Goal: Task Accomplishment & Management: Manage account settings

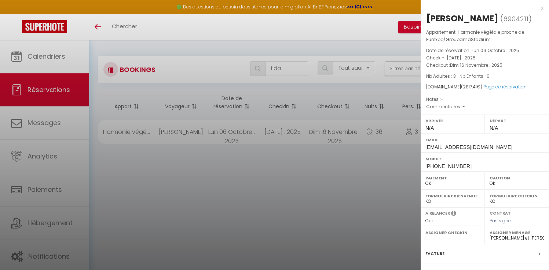
select select "not_cancelled"
click at [255, 225] on div at bounding box center [274, 135] width 549 height 270
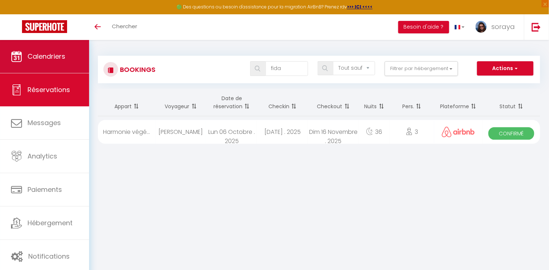
click at [71, 56] on link "Calendriers" at bounding box center [44, 56] width 89 height 33
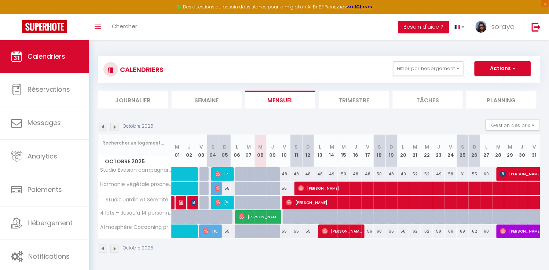
click at [111, 125] on img at bounding box center [114, 127] width 8 height 8
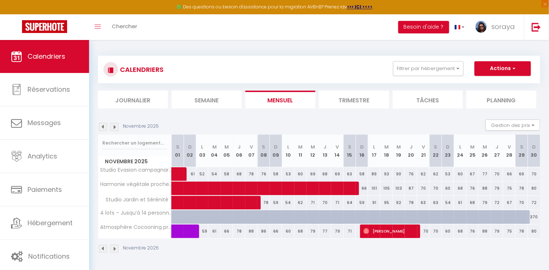
click at [114, 129] on img at bounding box center [114, 127] width 8 height 8
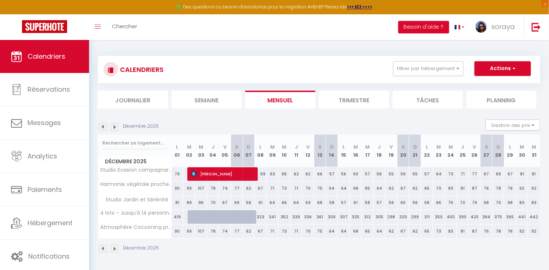
click at [100, 125] on img at bounding box center [103, 127] width 8 height 8
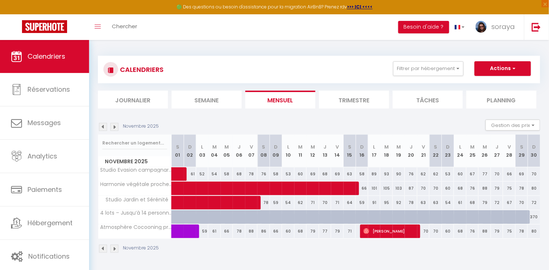
click at [356, 214] on div at bounding box center [362, 217] width 12 height 14
type input "324"
type input "Dim 16 Novembre 2025"
type input "Lun 17 Novembre 2025"
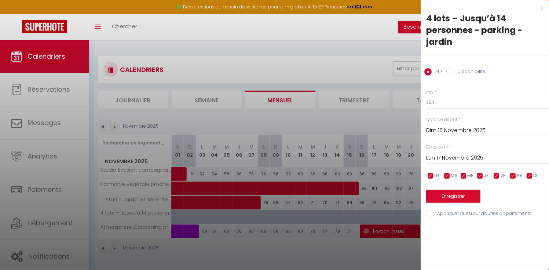
click at [343, 260] on div at bounding box center [274, 135] width 549 height 270
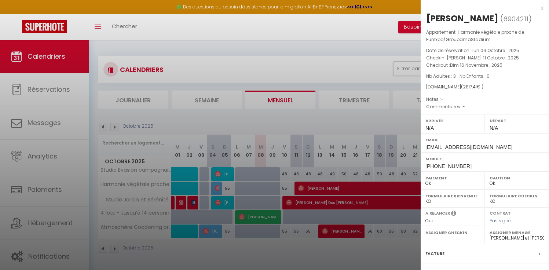
select select "0"
select select "19128"
click at [250, 30] on div at bounding box center [274, 135] width 549 height 270
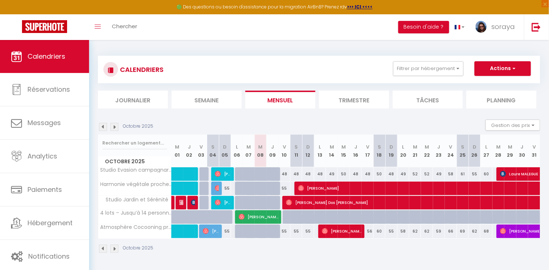
click at [103, 128] on img at bounding box center [103, 127] width 8 height 8
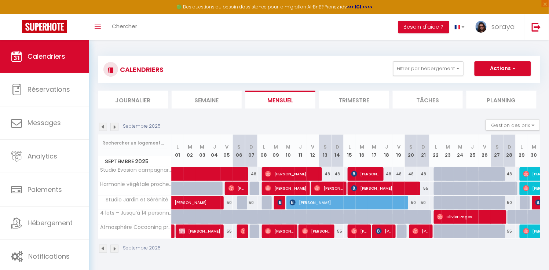
click at [115, 128] on img at bounding box center [114, 127] width 8 height 8
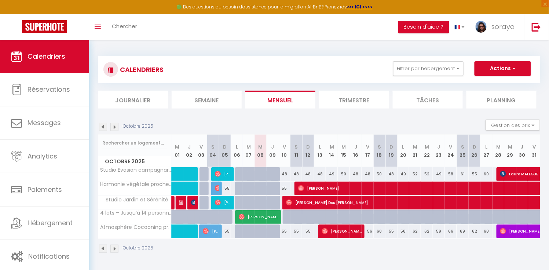
click at [115, 128] on img at bounding box center [114, 127] width 8 height 8
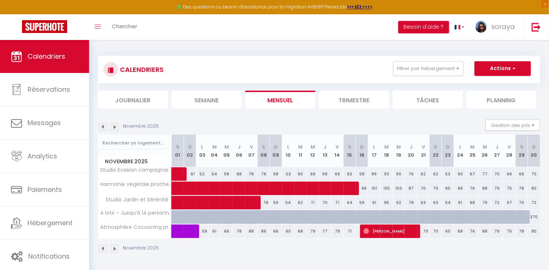
click at [103, 125] on img at bounding box center [103, 127] width 8 height 8
select select "0"
select select "19128"
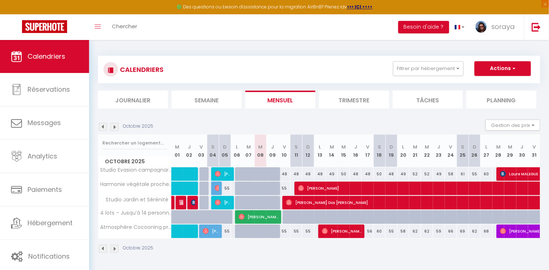
click at [516, 228] on span "[PERSON_NAME]" at bounding box center [550, 231] width 101 height 14
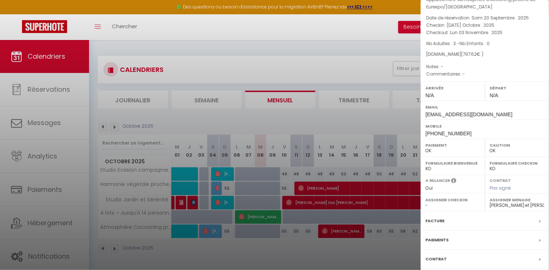
scroll to position [45, 0]
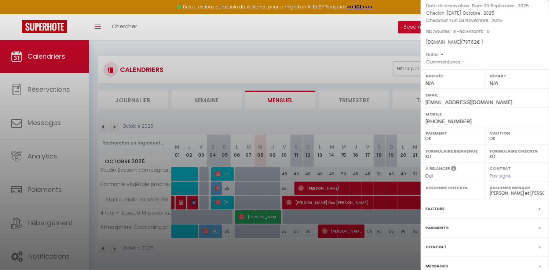
click at [437, 262] on label "Messages" at bounding box center [436, 266] width 22 height 8
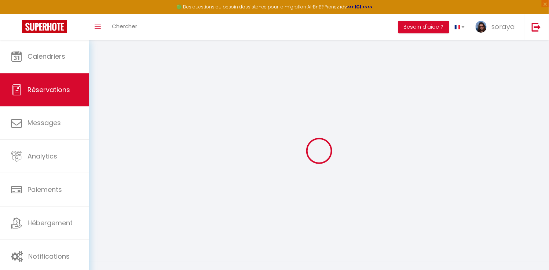
select select
checkbox input "true"
select index
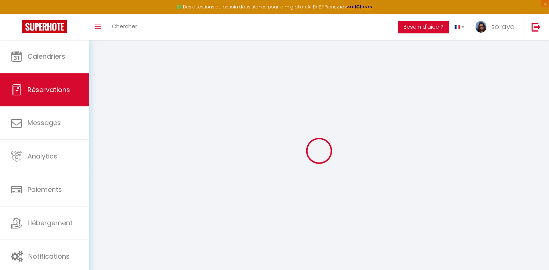
select select
checkbox input "true"
select index
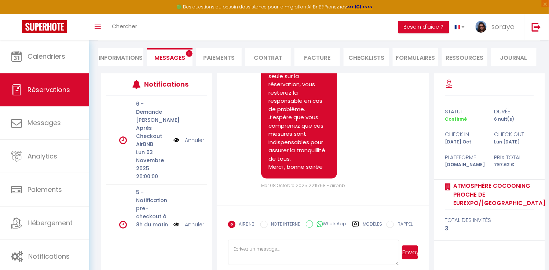
scroll to position [1992, 0]
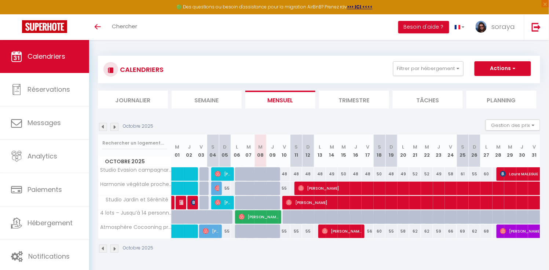
click at [116, 126] on img at bounding box center [114, 127] width 8 height 8
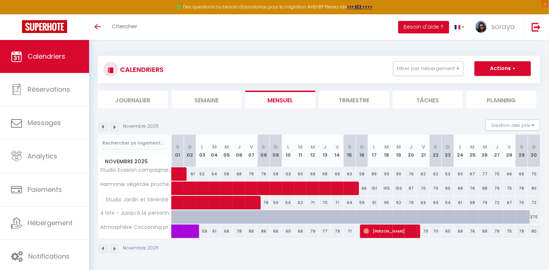
click at [426, 218] on div at bounding box center [428, 221] width 12 height 14
type input "347"
type input "Ven 21 Novembre 2025"
type input "Sam 22 Novembre 2025"
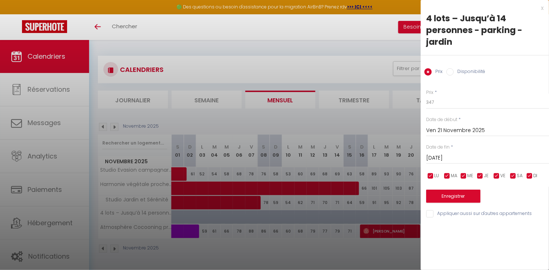
click at [380, 243] on div at bounding box center [274, 135] width 549 height 270
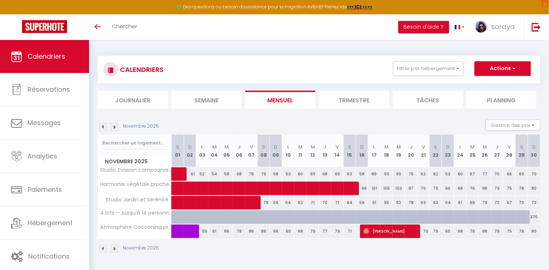
click at [426, 221] on div at bounding box center [428, 221] width 12 height 14
type input "347"
type input "Ven 21 Novembre 2025"
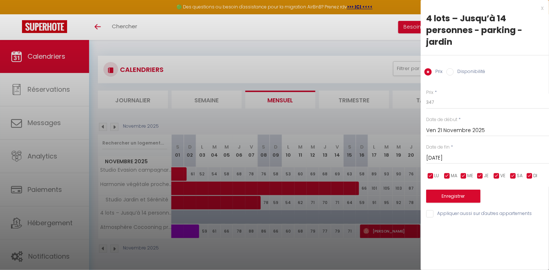
click at [438, 164] on div "Prix * 347 Statut * Disponible Indisponible Date de début * Ven 21 Novembre 202…" at bounding box center [484, 149] width 128 height 139
click at [439, 160] on input "Sam 22 Novembre 2025" at bounding box center [487, 158] width 123 height 10
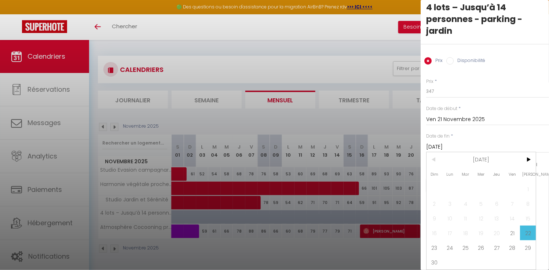
scroll to position [11, 0]
click at [435, 261] on span "30" at bounding box center [434, 262] width 16 height 15
type input "Dim 30 Novembre 2025"
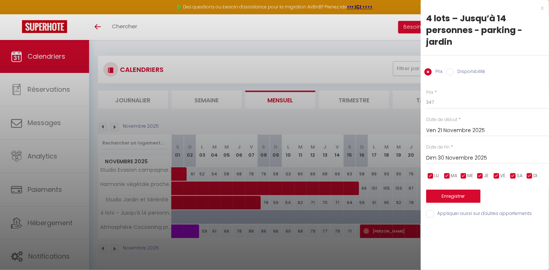
click at [452, 72] on input "Disponibilité" at bounding box center [449, 71] width 7 height 7
radio input "true"
radio input "false"
click at [444, 194] on button "Enregistrer" at bounding box center [453, 196] width 54 height 13
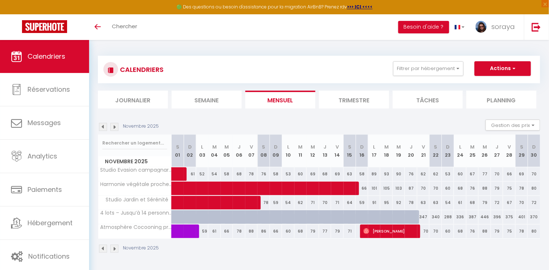
click at [104, 126] on img at bounding box center [103, 127] width 8 height 8
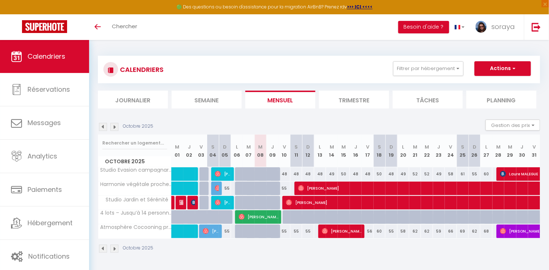
click at [113, 130] on img at bounding box center [114, 127] width 8 height 8
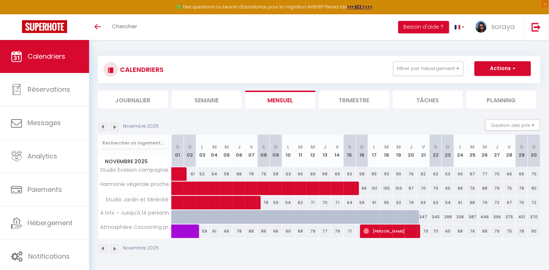
click at [113, 130] on img at bounding box center [114, 127] width 8 height 8
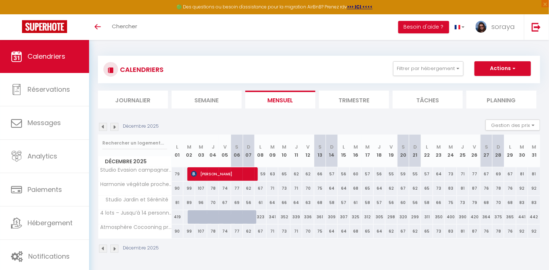
click at [113, 130] on img at bounding box center [114, 127] width 8 height 8
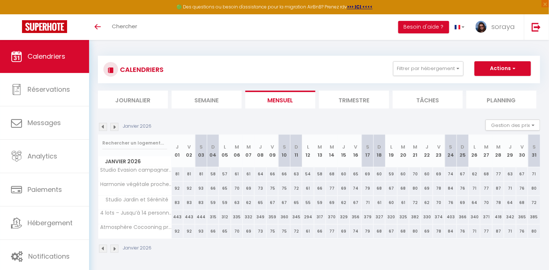
click at [113, 130] on img at bounding box center [114, 127] width 8 height 8
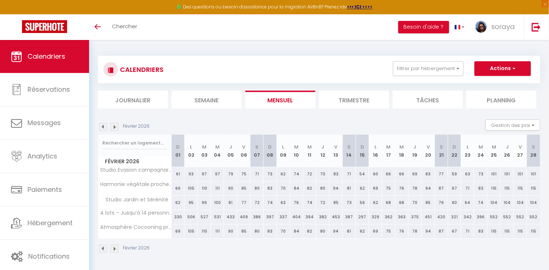
click at [113, 130] on img at bounding box center [114, 127] width 8 height 8
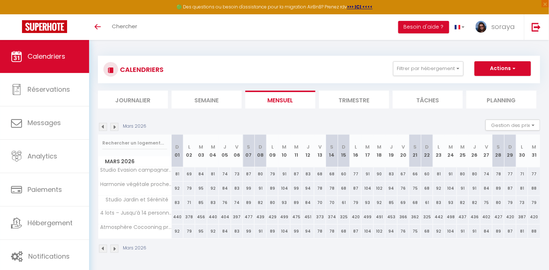
click at [114, 127] on img at bounding box center [114, 127] width 8 height 8
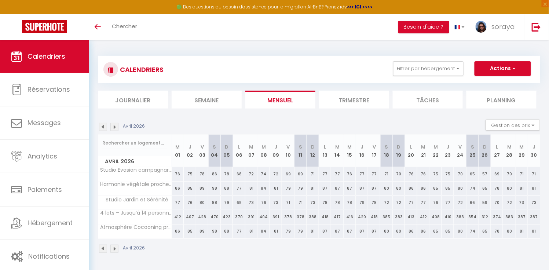
click at [104, 125] on img at bounding box center [103, 127] width 8 height 8
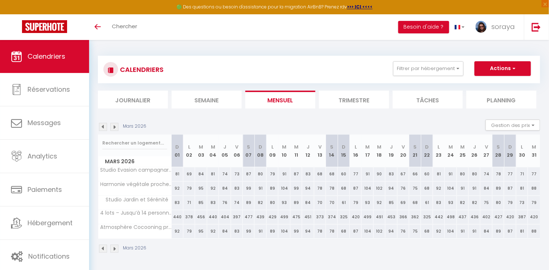
click at [104, 125] on img at bounding box center [103, 127] width 8 height 8
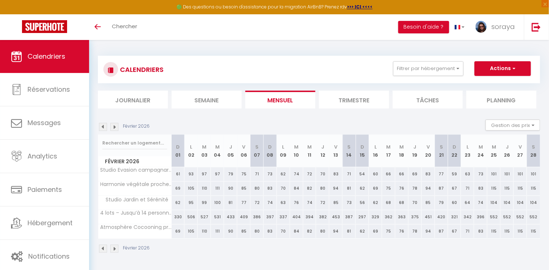
click at [104, 125] on img at bounding box center [103, 127] width 8 height 8
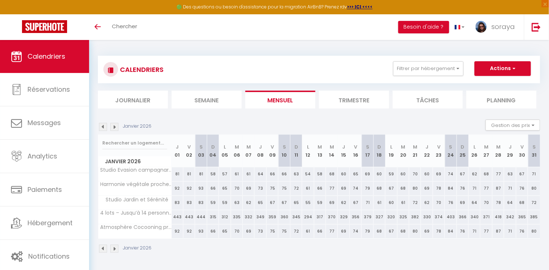
click at [105, 125] on img at bounding box center [103, 127] width 8 height 8
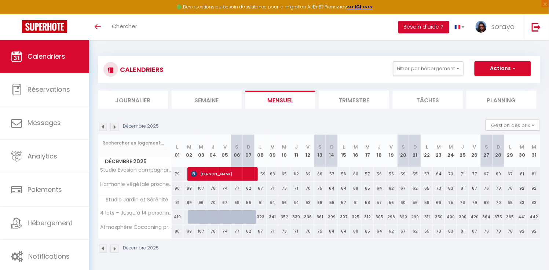
click at [105, 125] on img at bounding box center [103, 127] width 8 height 8
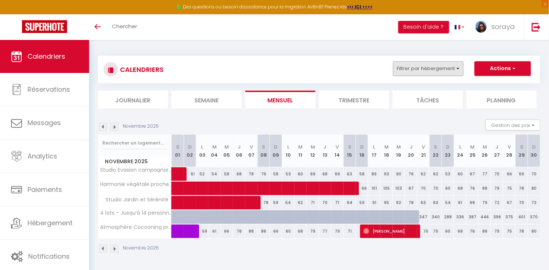
click at [455, 71] on button "Filtrer par hébergement" at bounding box center [428, 68] width 70 height 15
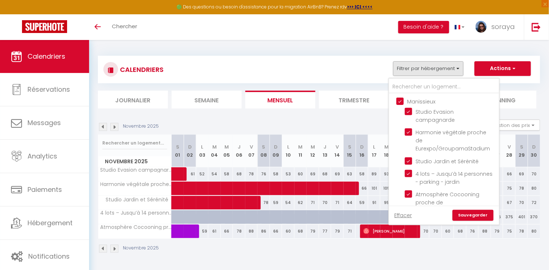
click at [400, 100] on input "Manissieux" at bounding box center [451, 100] width 110 height 7
checkbox input "false"
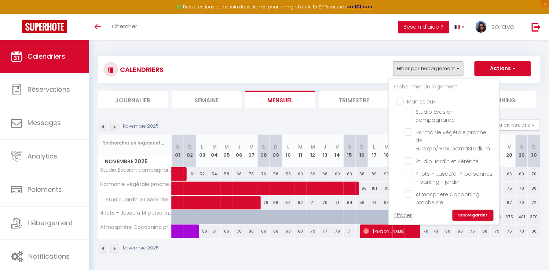
checkbox input "false"
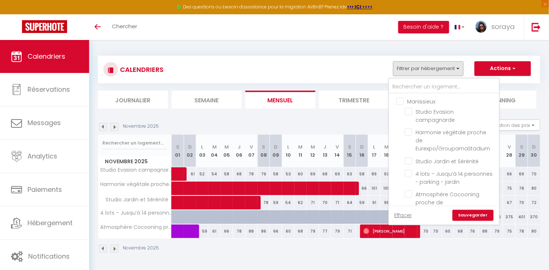
checkbox input "false"
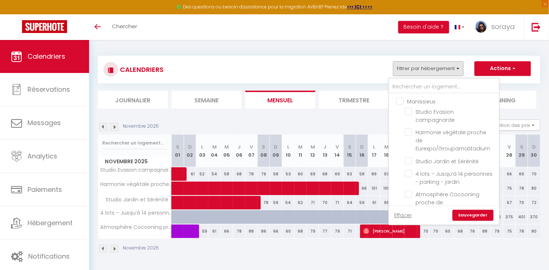
checkbox input "false"
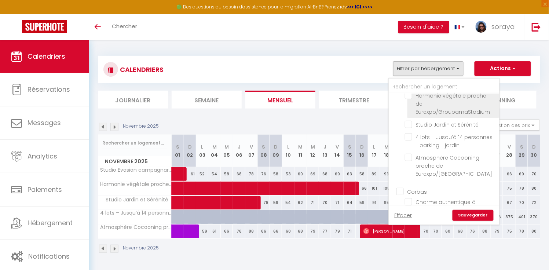
scroll to position [56, 0]
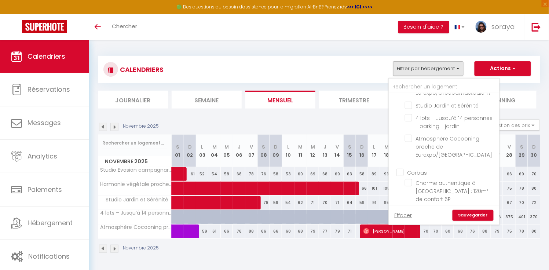
click at [400, 168] on input "Corbas" at bounding box center [451, 171] width 110 height 7
checkbox input "true"
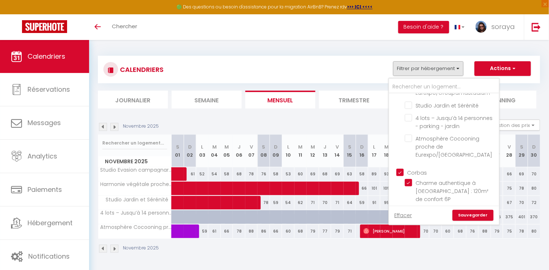
checkbox input "true"
checkbox input "false"
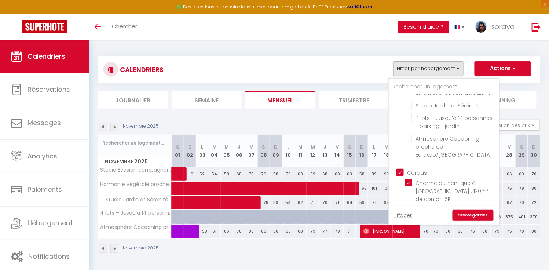
checkbox input "false"
click at [469, 213] on link "Sauvegarder" at bounding box center [472, 215] width 41 height 11
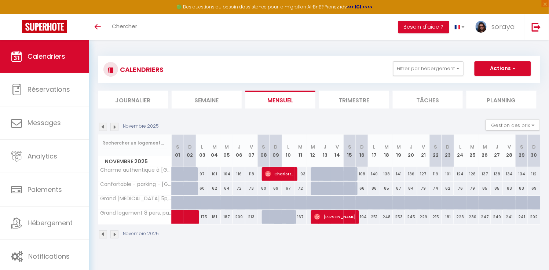
click at [114, 126] on img at bounding box center [114, 127] width 8 height 8
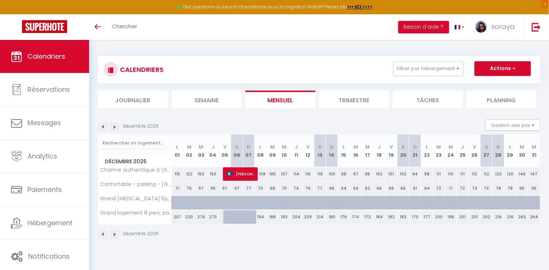
click at [114, 127] on img at bounding box center [114, 127] width 8 height 8
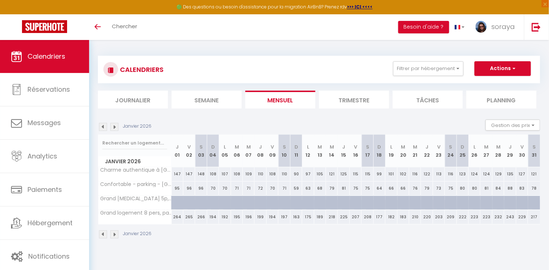
click at [114, 127] on img at bounding box center [114, 127] width 8 height 8
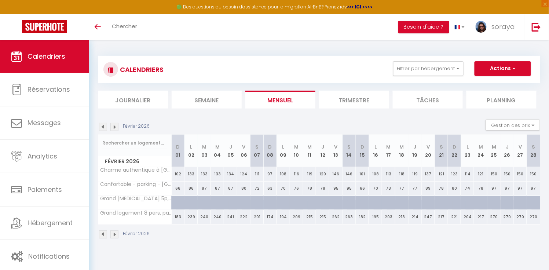
click at [114, 127] on img at bounding box center [114, 127] width 8 height 8
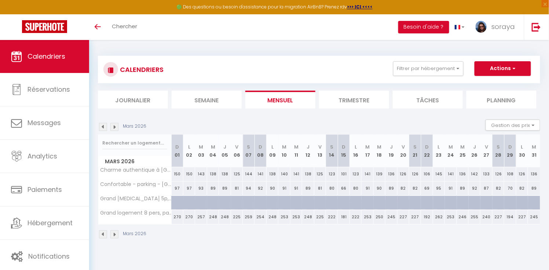
click at [115, 127] on img at bounding box center [114, 127] width 8 height 8
click at [114, 126] on img at bounding box center [114, 127] width 8 height 8
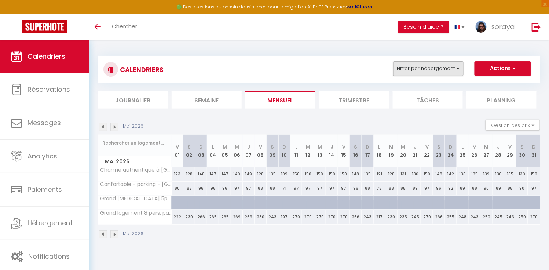
click at [456, 65] on button "Filtrer par hébergement" at bounding box center [428, 68] width 70 height 15
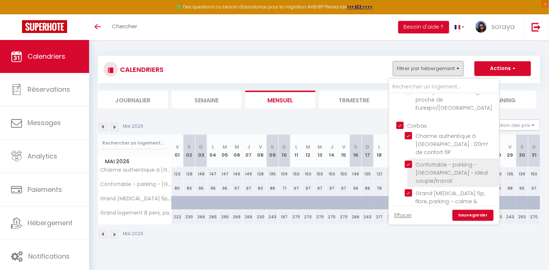
scroll to position [101, 0]
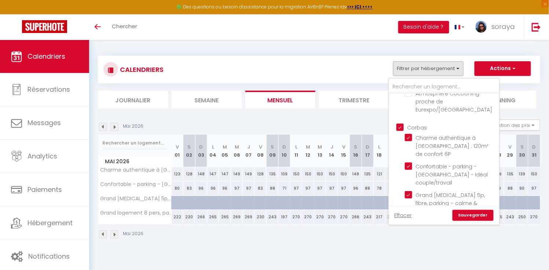
click at [403, 123] on input "Corbas" at bounding box center [451, 126] width 110 height 7
checkbox input "false"
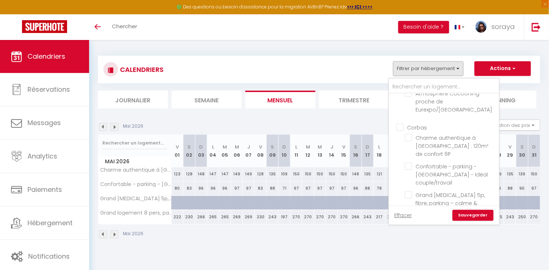
checkbox input "false"
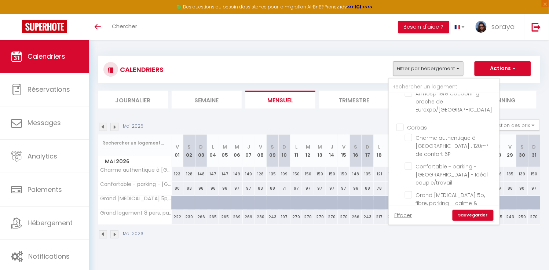
checkbox input "false"
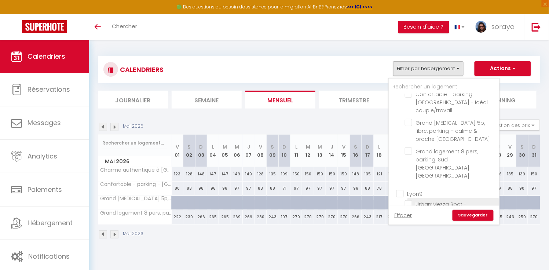
scroll to position [175, 0]
click at [401, 187] on input "Lyon9" at bounding box center [451, 190] width 110 height 7
checkbox input "true"
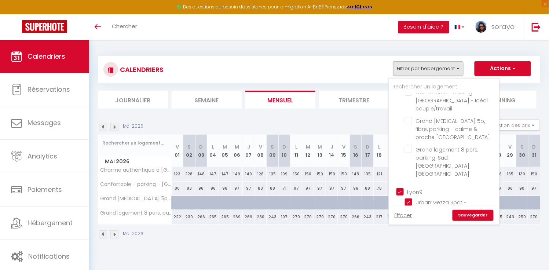
checkbox input "false"
click at [471, 216] on link "Sauvegarder" at bounding box center [472, 215] width 41 height 11
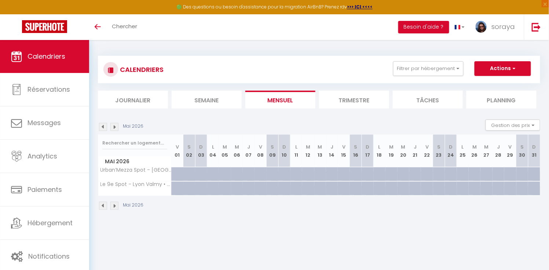
click at [104, 126] on img at bounding box center [103, 127] width 8 height 8
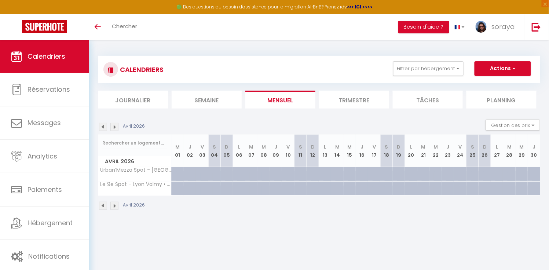
click at [104, 126] on img at bounding box center [103, 127] width 8 height 8
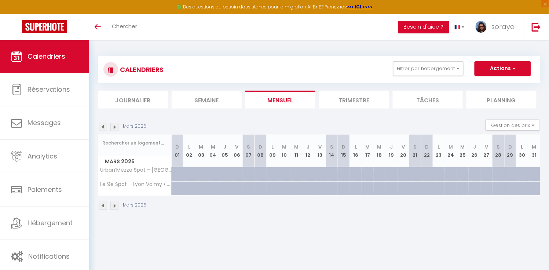
click at [104, 126] on img at bounding box center [103, 127] width 8 height 8
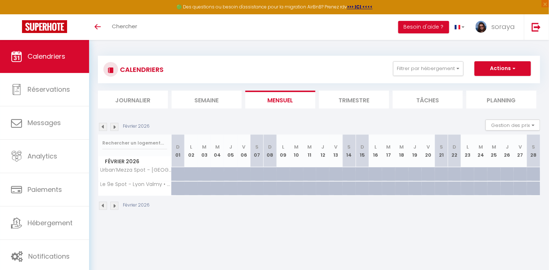
click at [104, 126] on img at bounding box center [103, 127] width 8 height 8
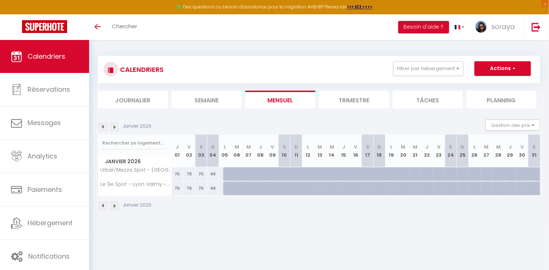
click at [104, 126] on img at bounding box center [103, 127] width 8 height 8
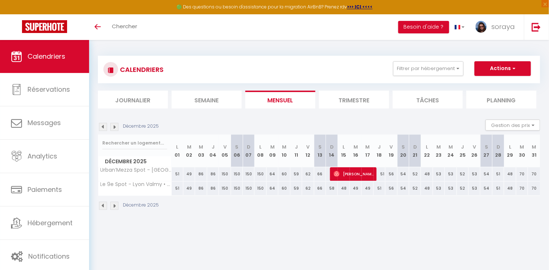
click at [104, 126] on img at bounding box center [103, 127] width 8 height 8
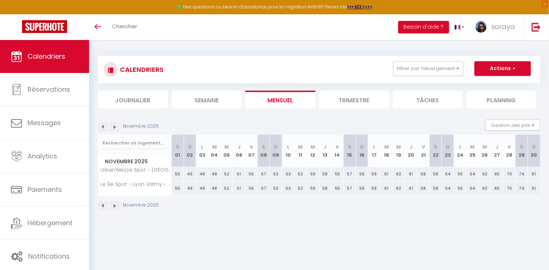
click at [104, 127] on img at bounding box center [103, 127] width 8 height 8
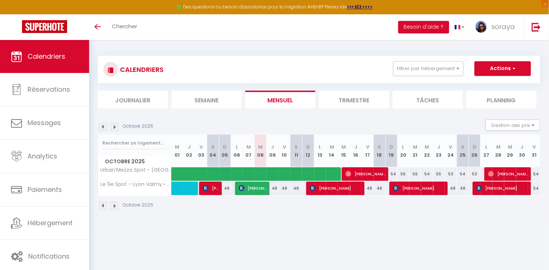
click at [103, 128] on img at bounding box center [103, 127] width 8 height 8
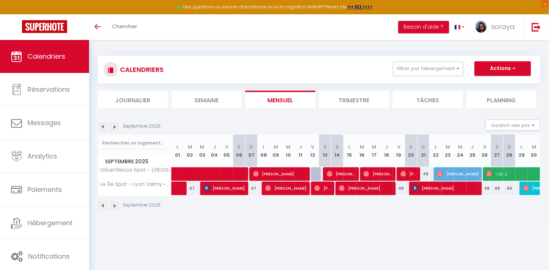
click at [114, 128] on img at bounding box center [114, 127] width 8 height 8
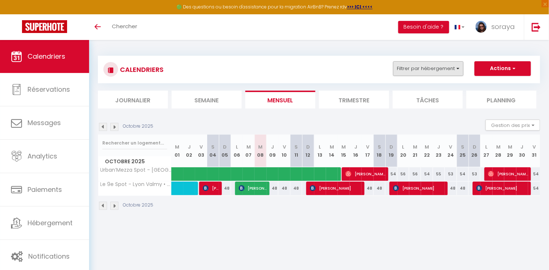
click at [452, 69] on button "Filtrer par hébergement" at bounding box center [428, 68] width 70 height 15
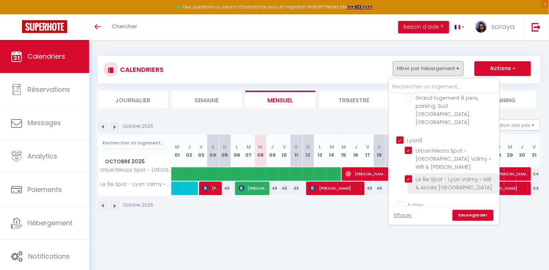
scroll to position [212, 0]
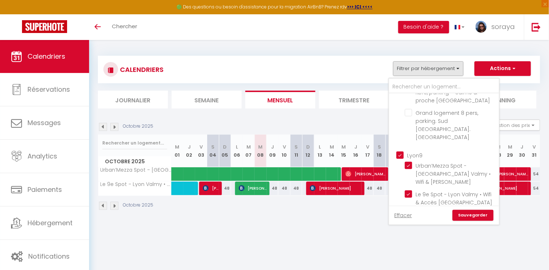
click at [402, 151] on input "Lyon9" at bounding box center [451, 154] width 110 height 7
checkbox input "false"
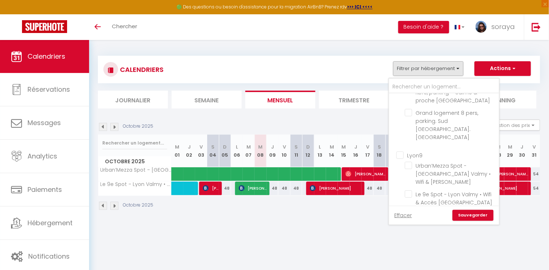
checkbox input "false"
click at [404, 216] on input "Autres" at bounding box center [451, 219] width 110 height 7
checkbox input "true"
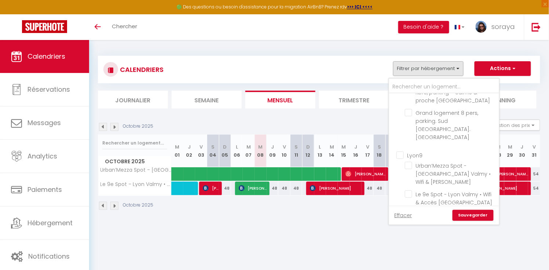
checkbox input "true"
click at [466, 218] on link "Sauvegarder" at bounding box center [472, 215] width 41 height 11
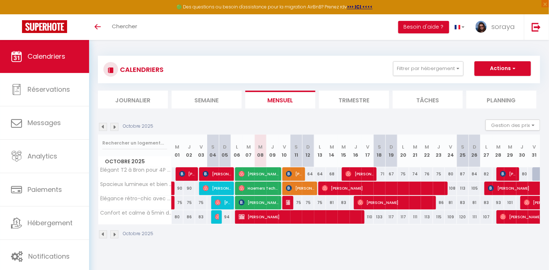
click at [115, 126] on img at bounding box center [114, 127] width 8 height 8
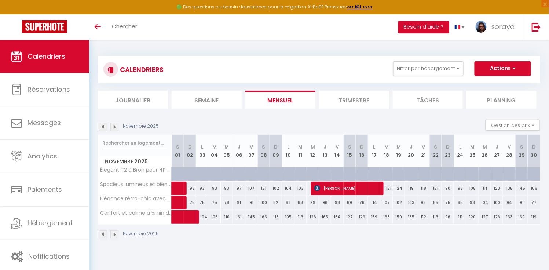
click at [101, 125] on img at bounding box center [103, 127] width 8 height 8
